Goal: Navigation & Orientation: Find specific page/section

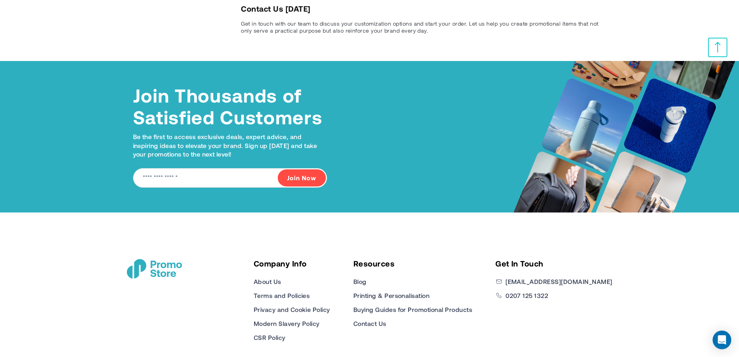
scroll to position [1684, 0]
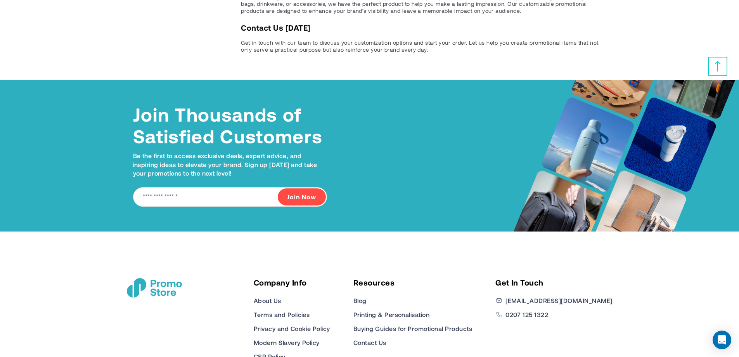
drag, startPoint x: 744, startPoint y: 100, endPoint x: 744, endPoint y: 325, distance: 225.0
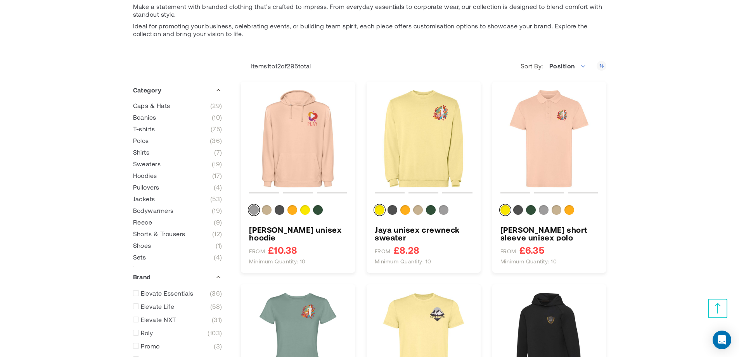
scroll to position [0, 0]
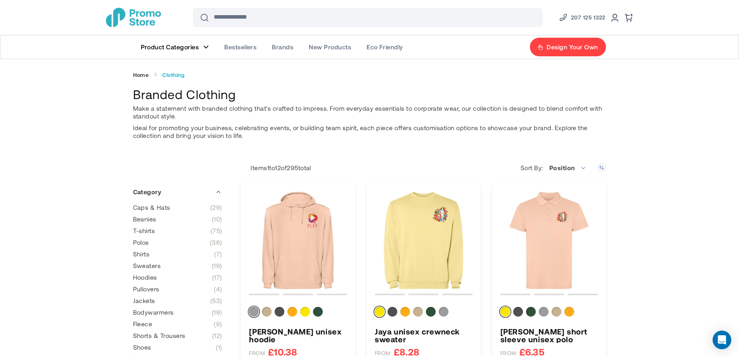
click at [151, 16] on img "store logo" at bounding box center [133, 17] width 55 height 19
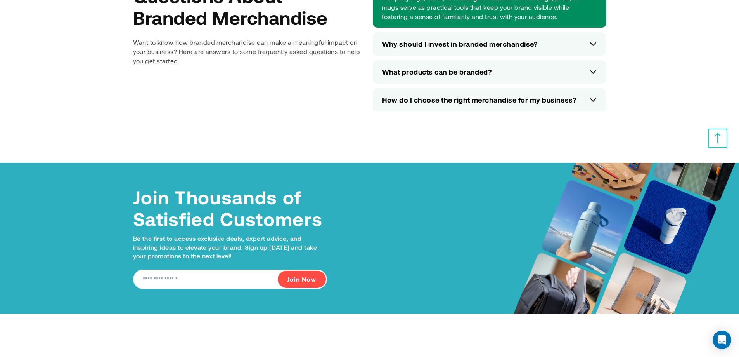
scroll to position [3488, 0]
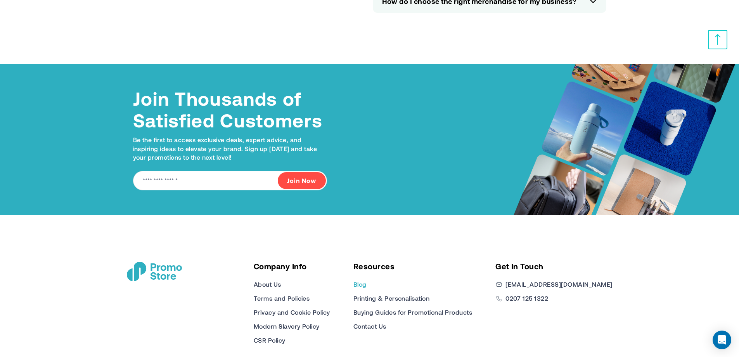
click at [367, 279] on link "Blog" at bounding box center [359, 283] width 13 height 9
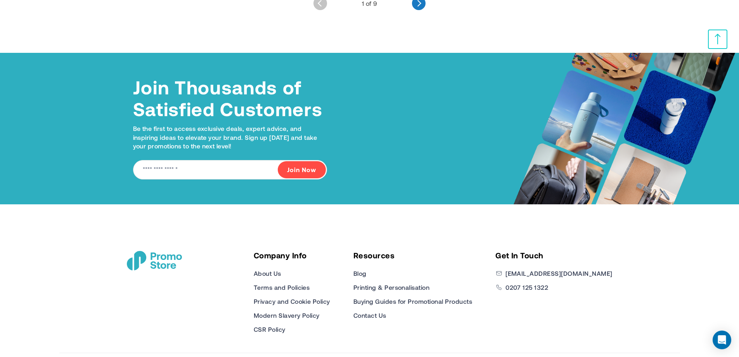
scroll to position [1321, 0]
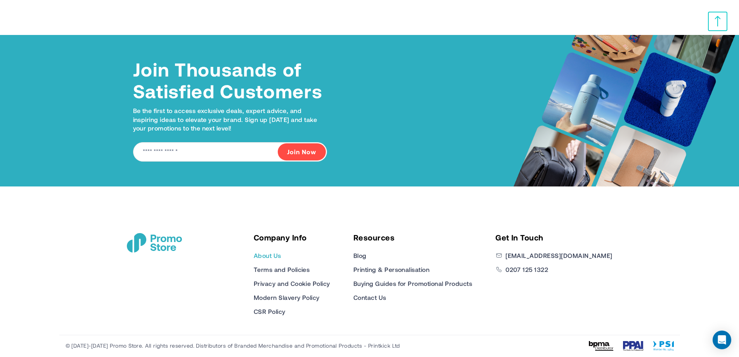
click at [281, 256] on link "About Us" at bounding box center [268, 255] width 28 height 9
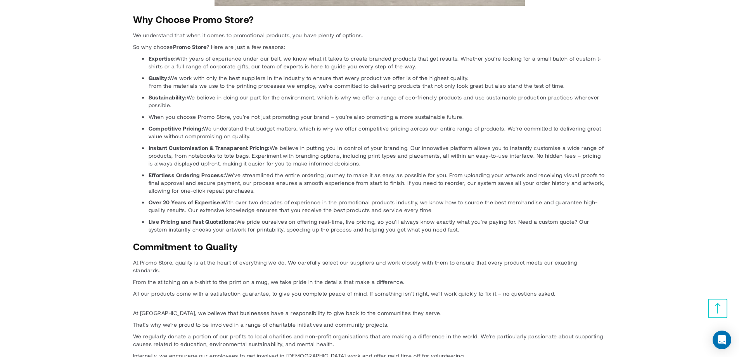
click at [739, 240] on html "The store will not work correctly when cookies are disabled. Skip to Content Co…" at bounding box center [369, 87] width 739 height 2455
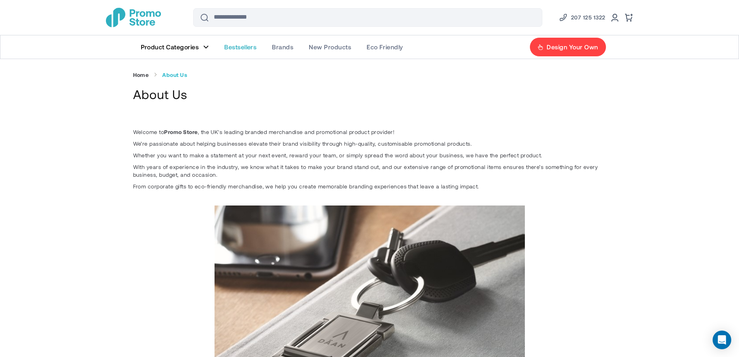
click at [244, 45] on span "Bestsellers" at bounding box center [240, 47] width 32 height 8
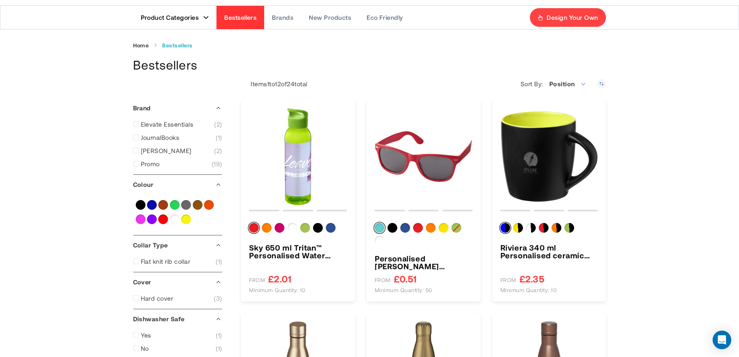
scroll to position [28, 0]
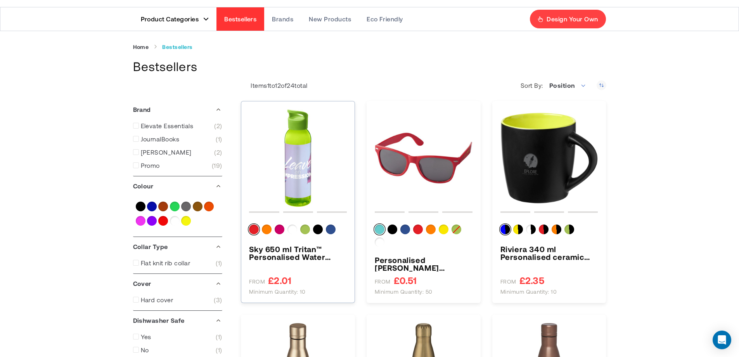
click at [306, 138] on img "Sky 650 ml Tritan™ Personalised Water Bottle" at bounding box center [298, 158] width 98 height 98
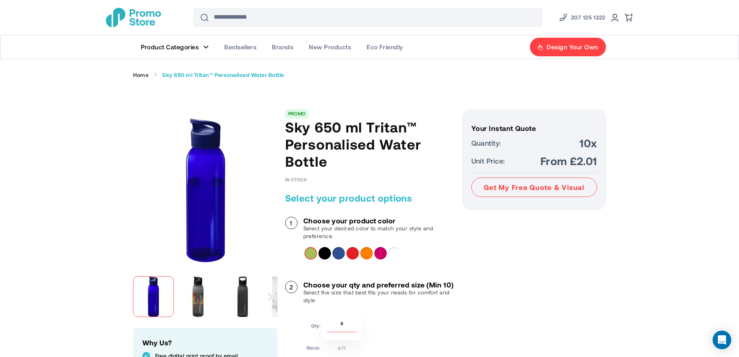
click at [343, 255] on div "Royal blue" at bounding box center [338, 253] width 12 height 12
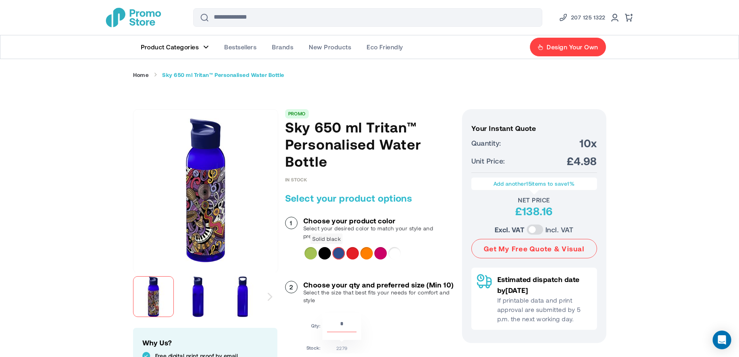
click at [325, 254] on div "Solid black" at bounding box center [324, 253] width 12 height 12
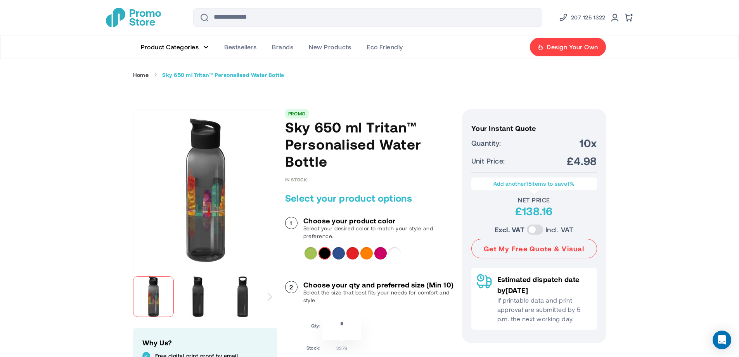
click at [310, 254] on div "Lime" at bounding box center [311, 253] width 12 height 12
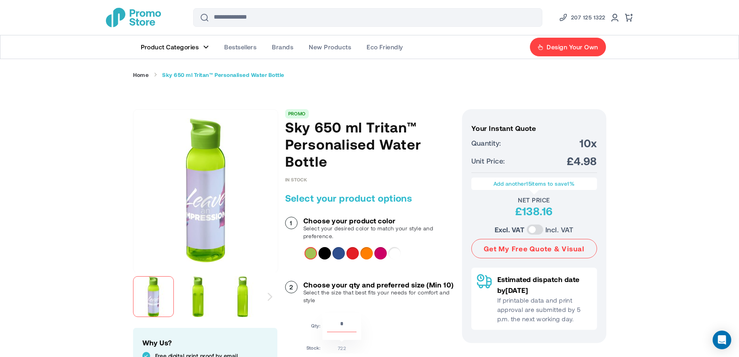
click at [362, 255] on div "Orange" at bounding box center [366, 253] width 12 height 12
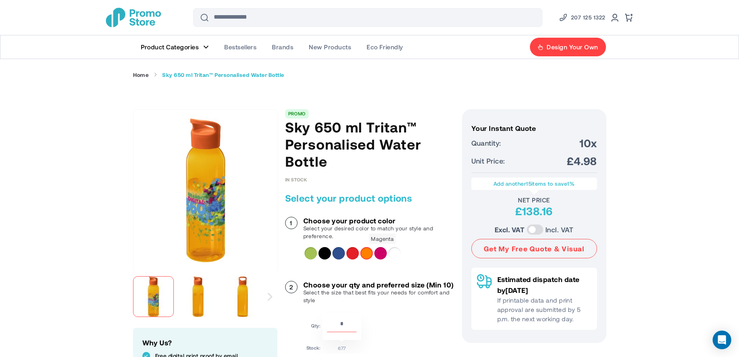
click at [381, 255] on div "Magenta" at bounding box center [380, 253] width 12 height 12
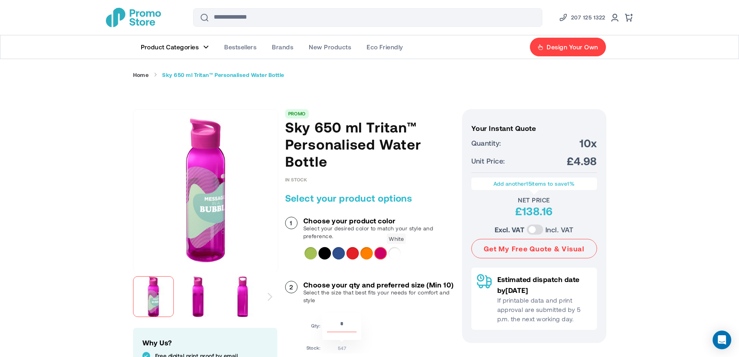
click at [391, 255] on div "White" at bounding box center [394, 253] width 12 height 12
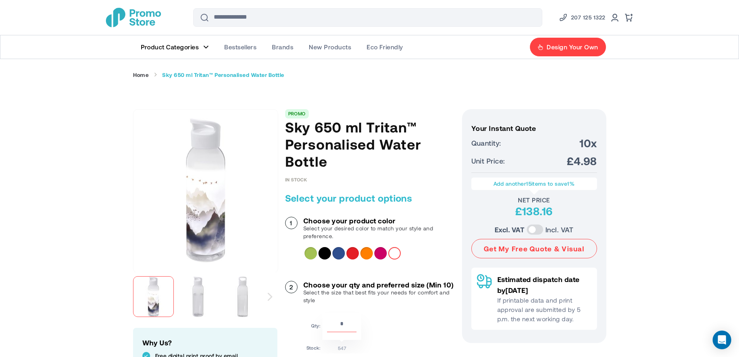
click at [385, 256] on div "Magenta" at bounding box center [380, 253] width 12 height 12
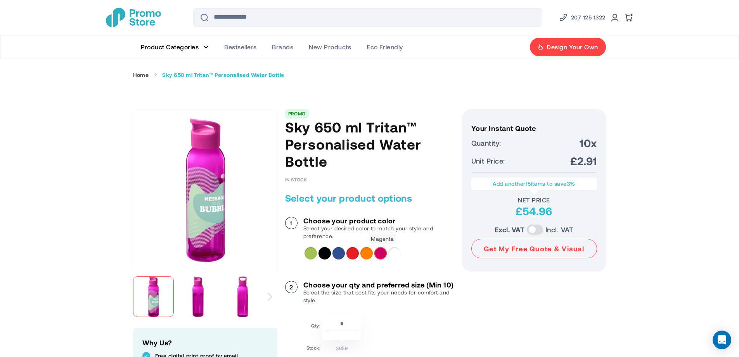
click at [381, 255] on div "Magenta" at bounding box center [380, 253] width 12 height 12
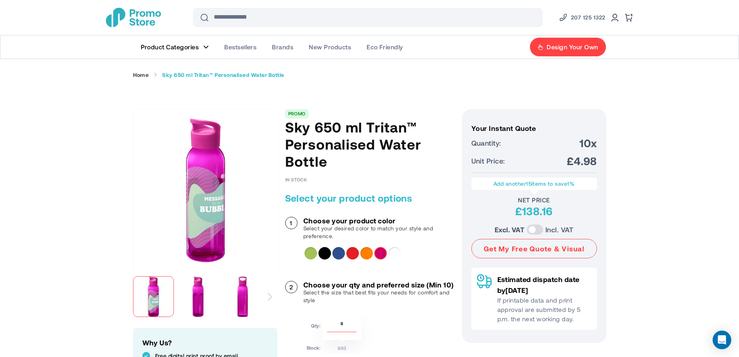
click at [357, 255] on div "Red" at bounding box center [352, 253] width 12 height 12
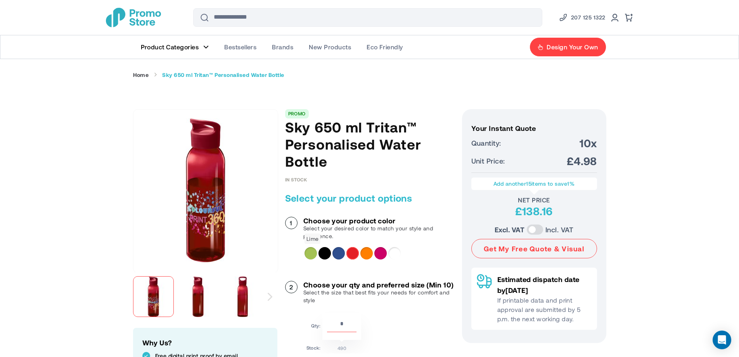
click at [311, 251] on div "Lime" at bounding box center [311, 253] width 12 height 12
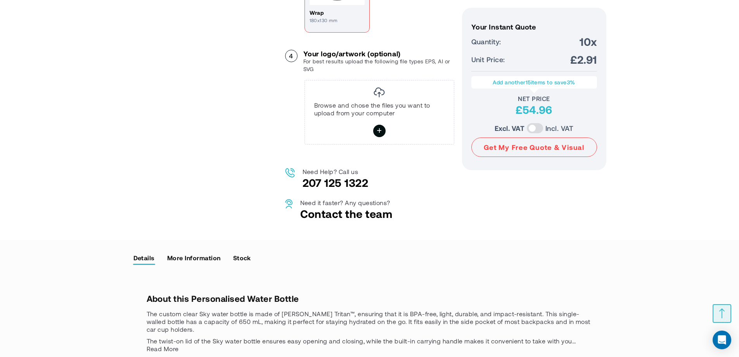
scroll to position [543, 0]
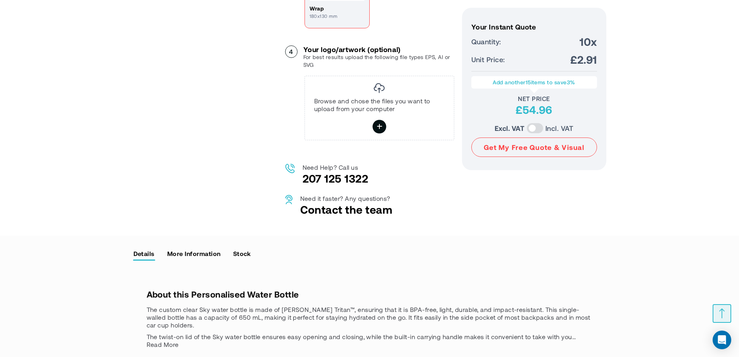
click at [378, 133] on icon at bounding box center [379, 127] width 6 height 14
click at [0, 0] on input "file" at bounding box center [0, 0] width 0 height 0
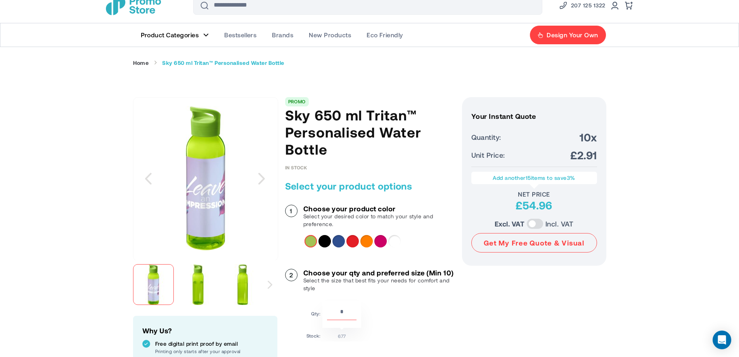
scroll to position [0, 0]
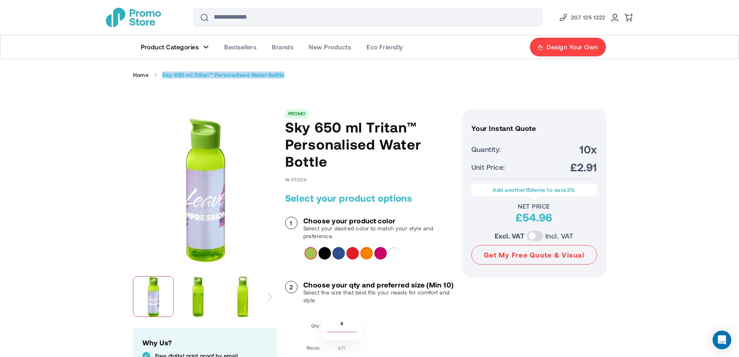
drag, startPoint x: 162, startPoint y: 76, endPoint x: 290, endPoint y: 78, distance: 128.0
click at [290, 78] on ul "Home Sky 650 ml Tritan™ Personalised Water Bottle" at bounding box center [369, 74] width 473 height 7
copy strong "Sky 650 ml Tritan™ Personalised Water Bottle"
click at [140, 25] on img "store logo" at bounding box center [133, 17] width 55 height 19
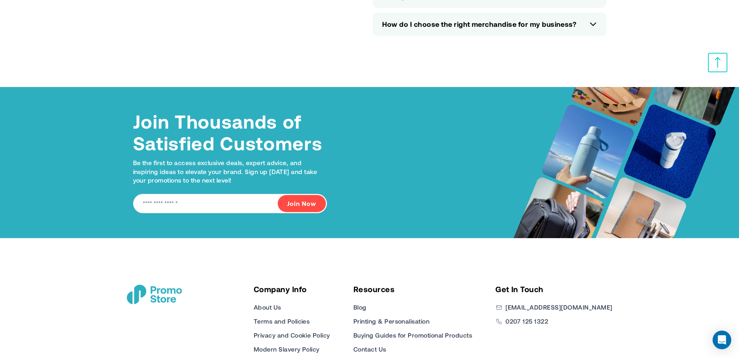
scroll to position [3506, 0]
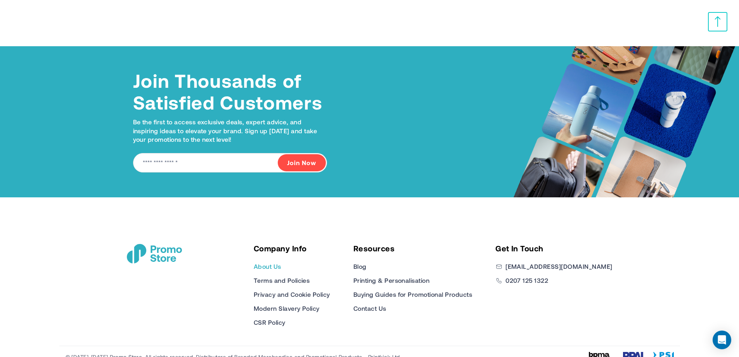
click at [281, 261] on link "About Us" at bounding box center [268, 265] width 28 height 9
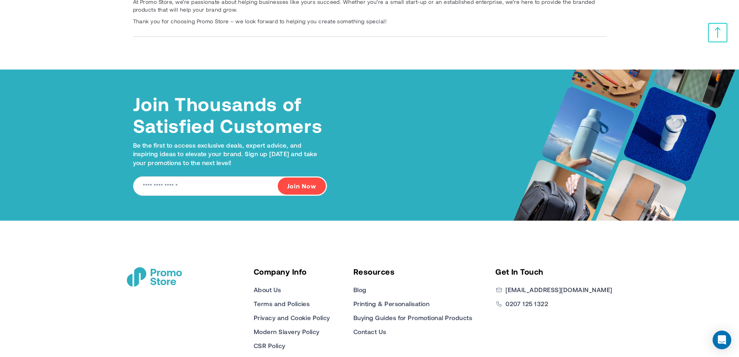
scroll to position [2075, 0]
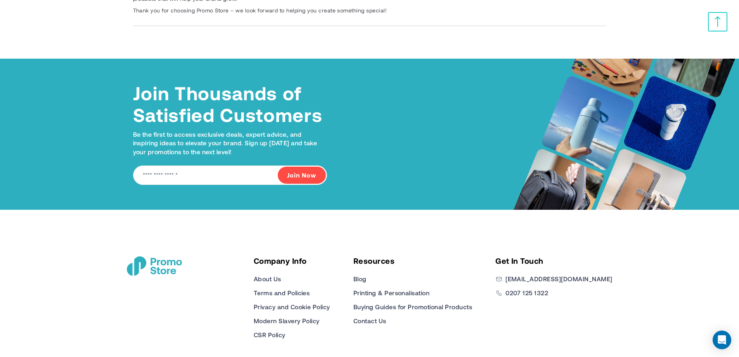
drag, startPoint x: 744, startPoint y: 33, endPoint x: 744, endPoint y: 350, distance: 317.3
click at [386, 316] on link "Contact Us" at bounding box center [369, 320] width 33 height 9
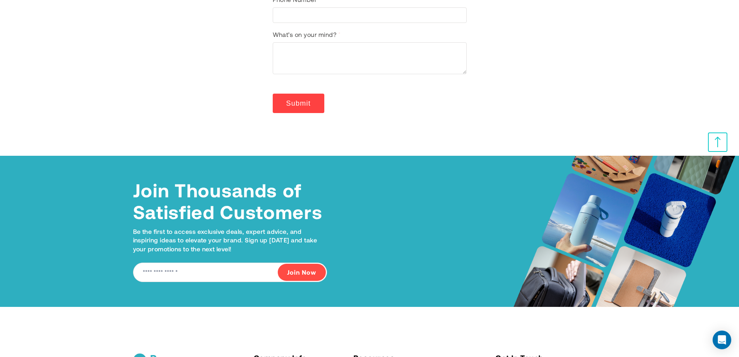
scroll to position [330, 0]
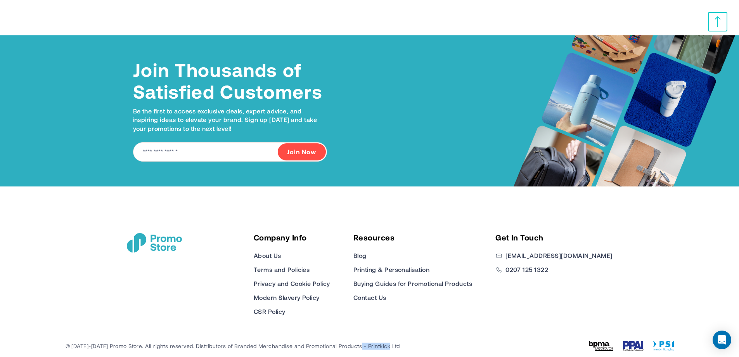
drag, startPoint x: 393, startPoint y: 346, endPoint x: 357, endPoint y: 347, distance: 35.3
click at [357, 347] on div "© [DATE]-[DATE] Promo Store. All rights reserved. Distributors of Branded Merch…" at bounding box center [369, 345] width 621 height 22
copy span "Printkick Ltd"
click at [488, 317] on div "Company Info About Us Terms and Policies Privacy and Cookie Policy Modern Slave…" at bounding box center [370, 260] width 504 height 148
click at [607, 346] on img at bounding box center [601, 346] width 24 height 10
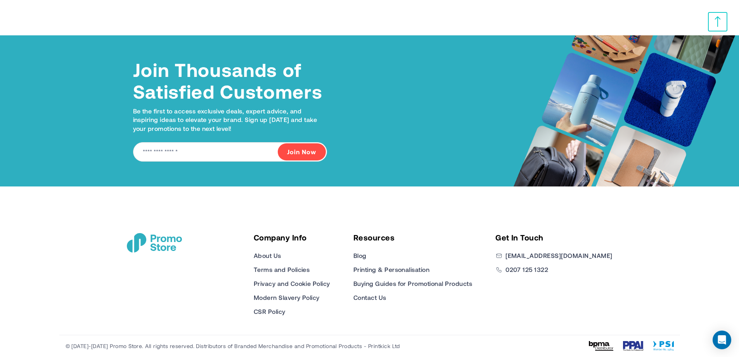
scroll to position [0, 0]
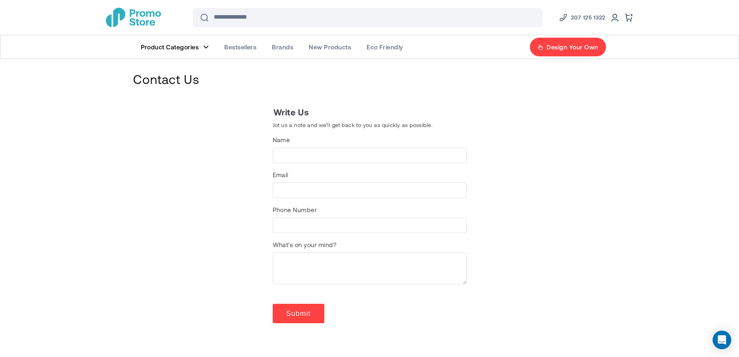
click at [600, 16] on span "207 125 1322" at bounding box center [588, 17] width 35 height 9
click at [145, 17] on img "store logo" at bounding box center [133, 17] width 55 height 19
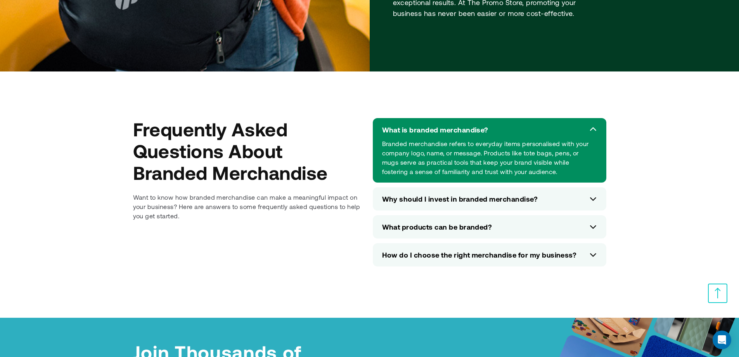
scroll to position [3231, 0]
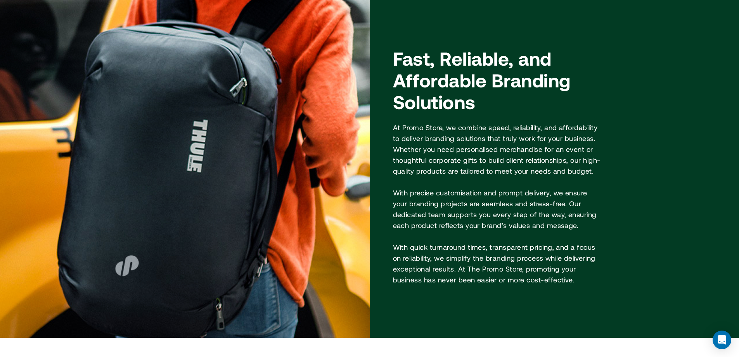
scroll to position [2922, 0]
